Goal: Entertainment & Leisure: Consume media (video, audio)

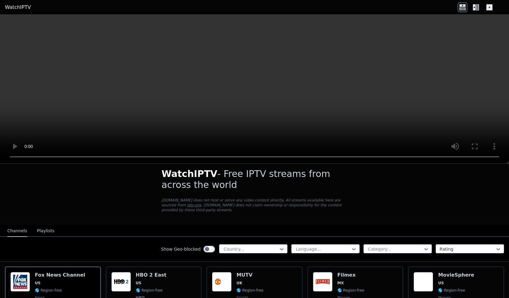
scroll to position [5, 0]
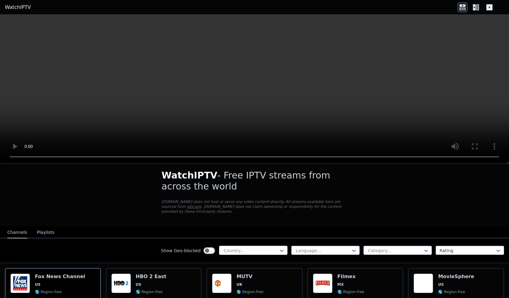
click at [258, 248] on div at bounding box center [251, 251] width 56 height 6
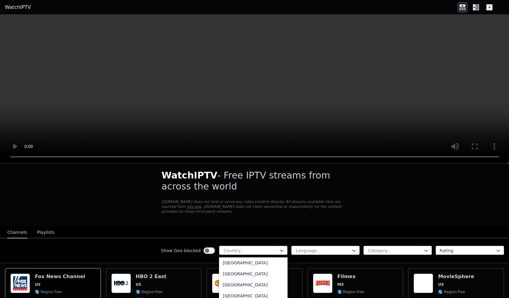
scroll to position [343, 0]
click at [230, 280] on div "[GEOGRAPHIC_DATA]" at bounding box center [253, 285] width 69 height 11
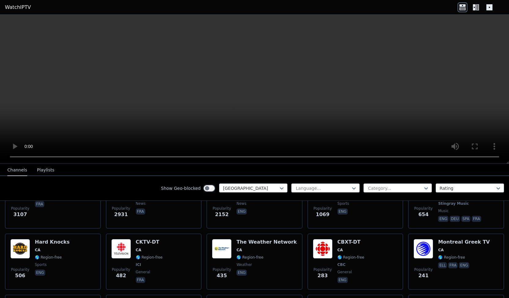
scroll to position [100, 0]
click at [286, 128] on video at bounding box center [254, 89] width 509 height 149
click at [253, 190] on div at bounding box center [251, 188] width 56 height 6
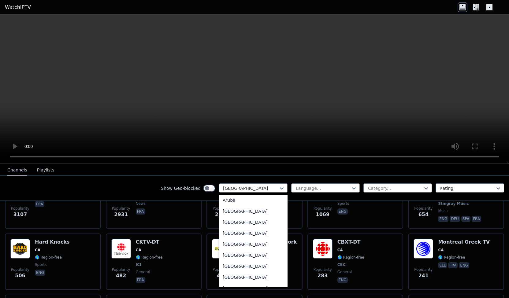
scroll to position [0, 0]
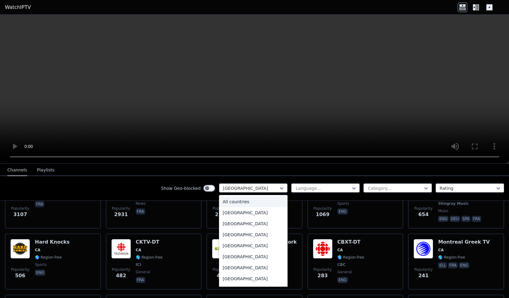
click at [235, 198] on div "All countries" at bounding box center [253, 201] width 69 height 11
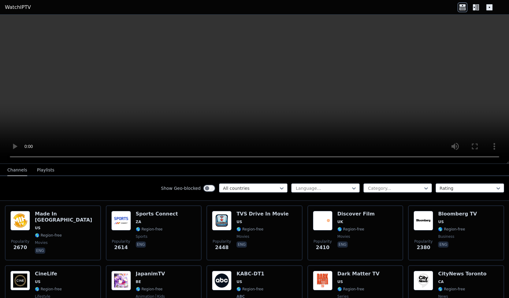
scroll to position [260, 0]
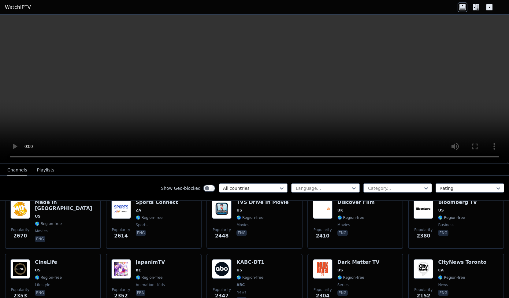
click at [43, 170] on button "Playlists" at bounding box center [45, 171] width 17 height 12
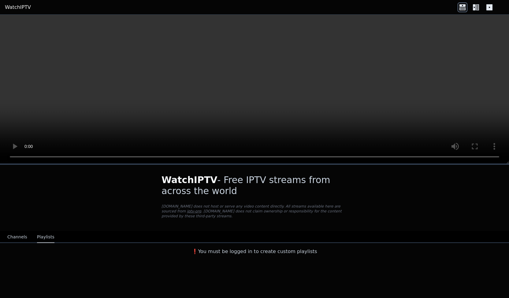
scroll to position [0, 0]
click at [21, 234] on button "Channels" at bounding box center [17, 238] width 20 height 12
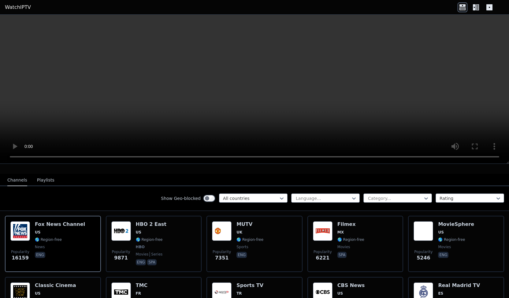
scroll to position [88, 0]
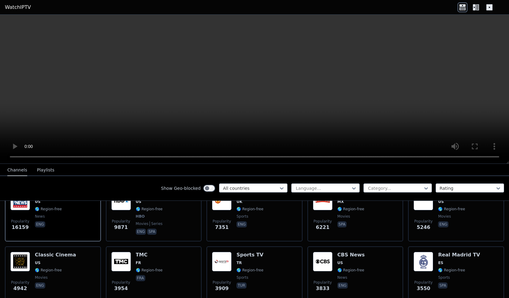
click at [473, 8] on icon at bounding box center [474, 7] width 3 height 6
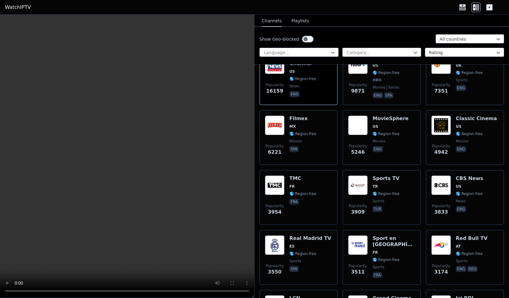
click at [490, 7] on icon at bounding box center [490, 7] width 10 height 10
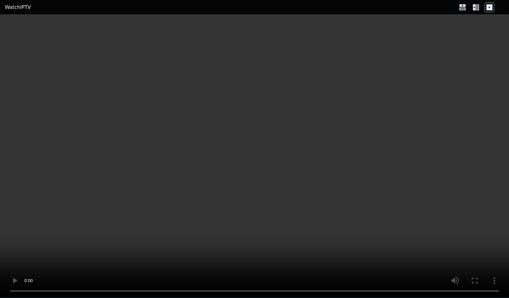
click at [479, 8] on icon at bounding box center [476, 7] width 10 height 10
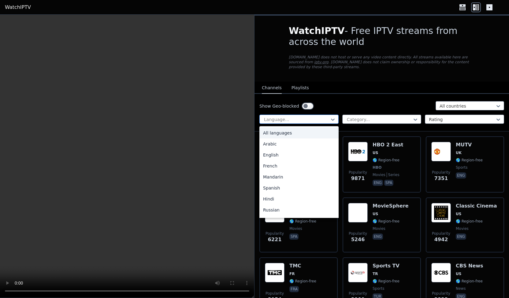
click at [295, 118] on div "Language..." at bounding box center [298, 119] width 79 height 9
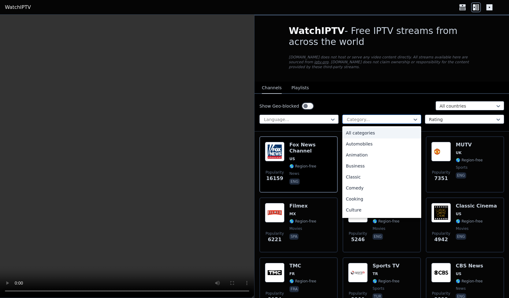
click at [359, 117] on div at bounding box center [379, 120] width 66 height 6
click at [352, 186] on div "Sports" at bounding box center [381, 189] width 79 height 11
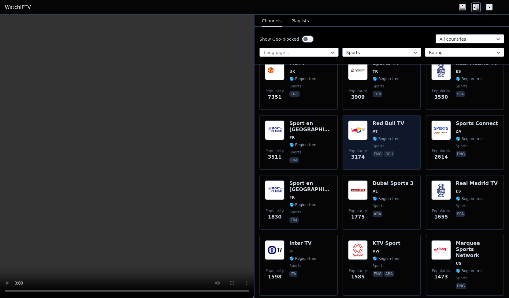
scroll to position [81, 0]
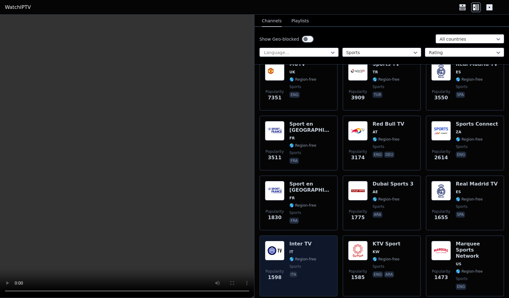
drag, startPoint x: 389, startPoint y: 263, endPoint x: 289, endPoint y: 252, distance: 99.8
click at [289, 257] on span "🌎 Region-free" at bounding box center [302, 259] width 27 height 5
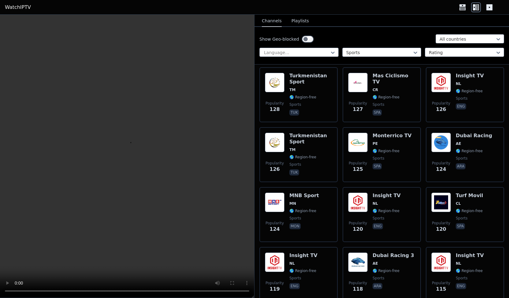
scroll to position [2147, 0]
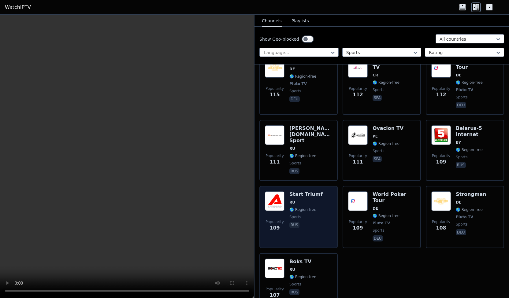
click at [290, 215] on span "sports" at bounding box center [295, 217] width 12 height 5
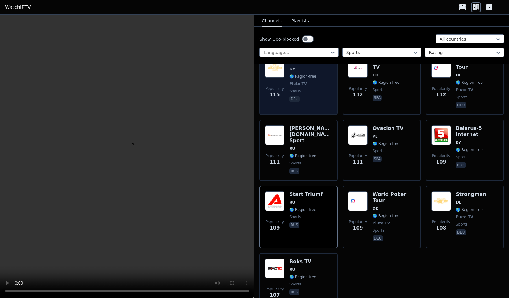
scroll to position [1794, 0]
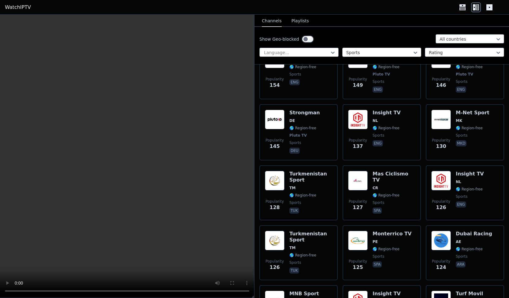
click at [362, 54] on div at bounding box center [379, 53] width 66 height 6
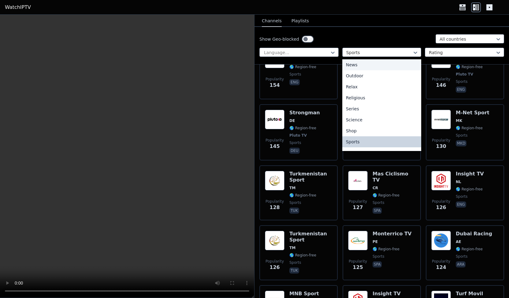
scroll to position [0, 0]
click at [362, 65] on div "All categories" at bounding box center [381, 66] width 79 height 11
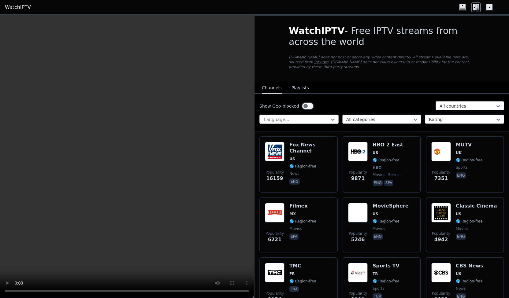
click at [304, 117] on div at bounding box center [296, 120] width 66 height 6
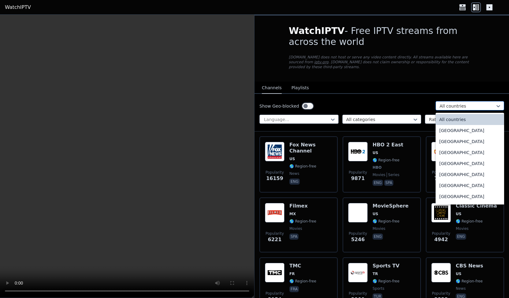
click at [459, 104] on div "All countries" at bounding box center [470, 105] width 69 height 9
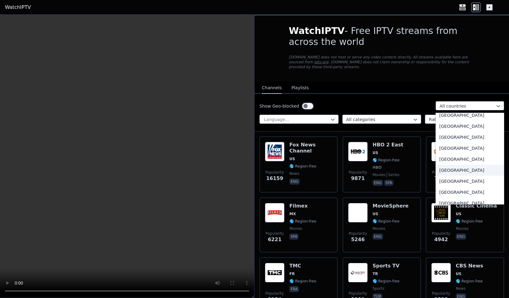
click at [444, 167] on div "[GEOGRAPHIC_DATA]" at bounding box center [470, 170] width 69 height 11
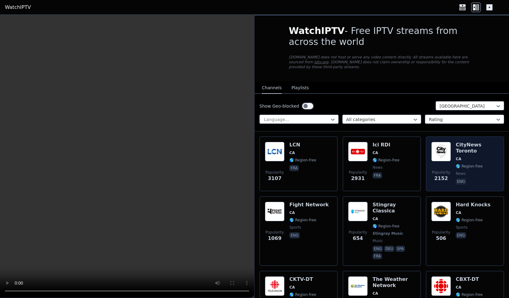
click at [461, 177] on div "CityNews [GEOGRAPHIC_DATA] [GEOGRAPHIC_DATA] 🌎 Region-free news eng" at bounding box center [477, 164] width 43 height 44
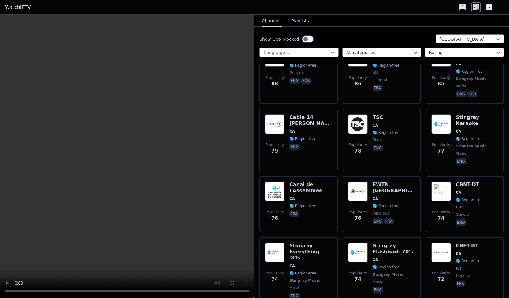
scroll to position [751, 0]
click at [21, 7] on link "WatchIPTV" at bounding box center [18, 7] width 26 height 7
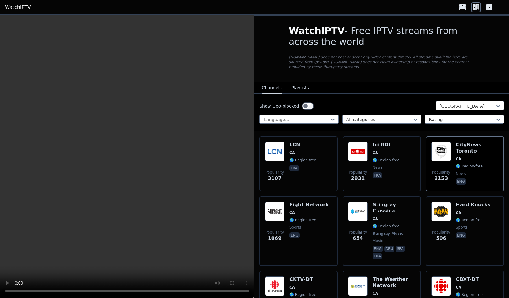
click at [459, 5] on icon at bounding box center [463, 7] width 10 height 10
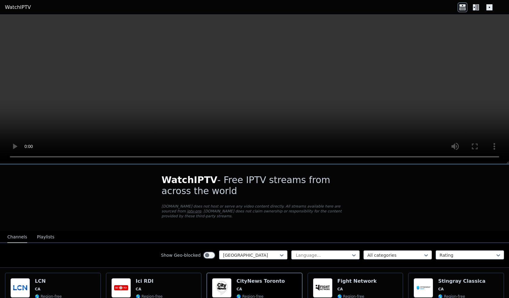
click at [23, 8] on link "WatchIPTV" at bounding box center [18, 7] width 26 height 7
